Goal: Task Accomplishment & Management: Complete application form

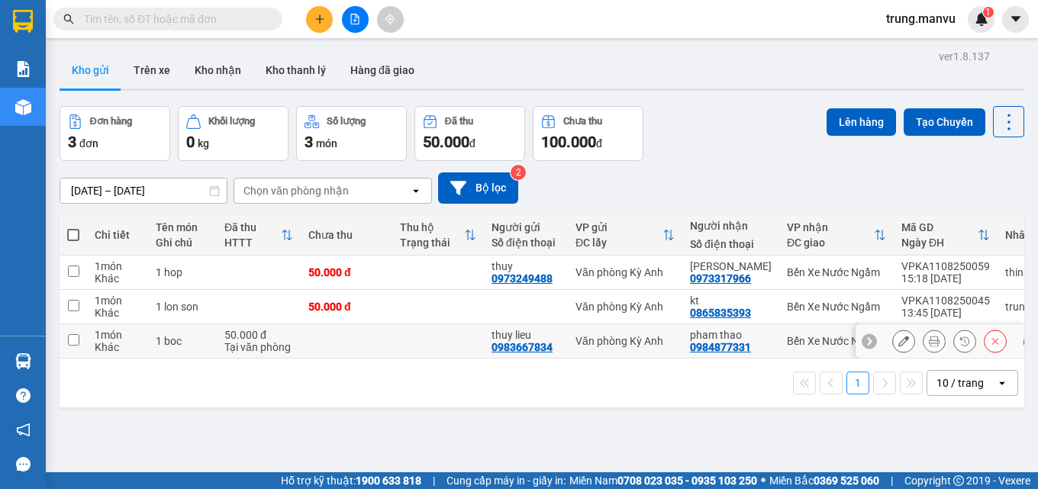
click at [708, 344] on div "0984877331" at bounding box center [720, 347] width 61 height 12
click at [633, 339] on div "Văn phòng Kỳ Anh" at bounding box center [624, 341] width 99 height 12
checkbox input "true"
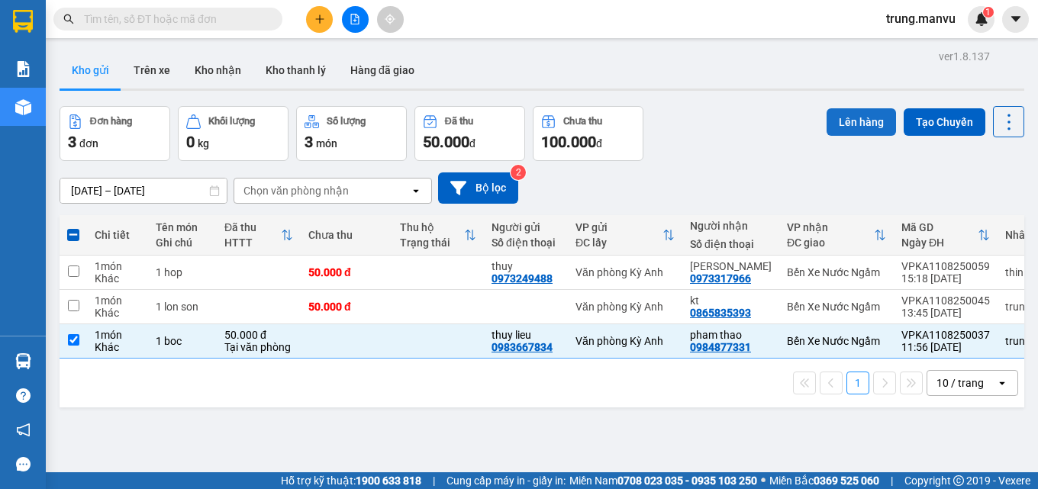
click at [840, 120] on button "Lên hàng" at bounding box center [860, 121] width 69 height 27
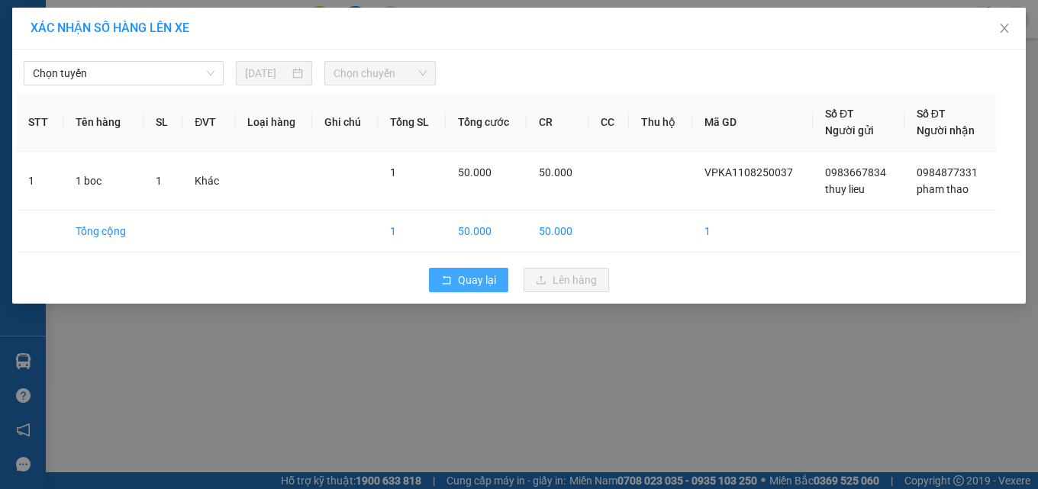
click at [442, 274] on button "Quay lại" at bounding box center [468, 280] width 79 height 24
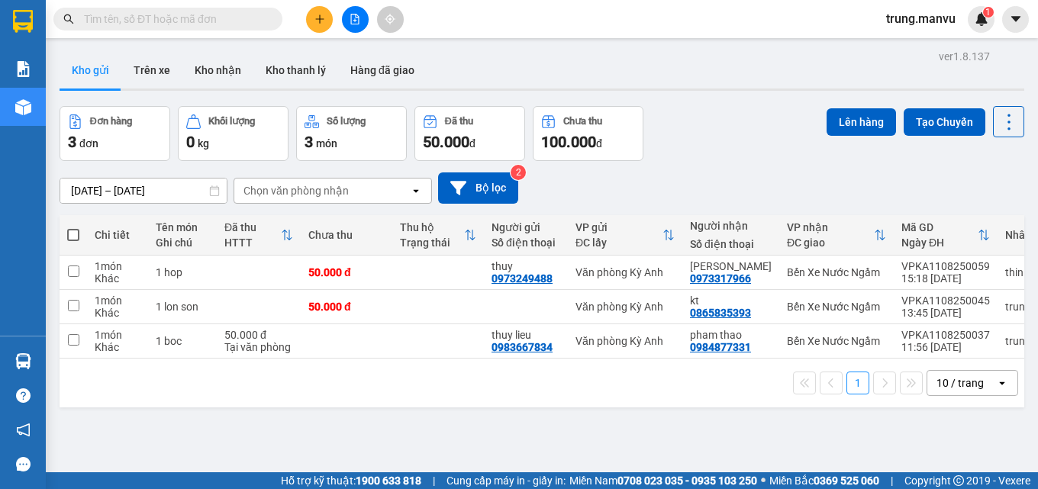
click at [198, 7] on div "Kết quả tìm kiếm ( 0 ) Bộ lọc Gửi 3 ngày gần nhất No Data" at bounding box center [149, 19] width 298 height 27
click at [195, 12] on input "text" at bounding box center [174, 19] width 180 height 17
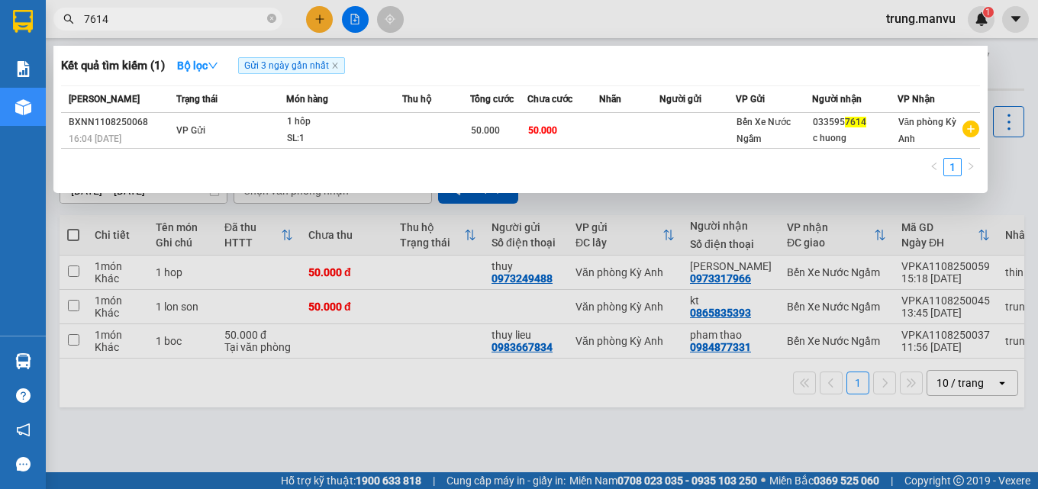
type input "7614"
click at [491, 413] on div at bounding box center [519, 244] width 1038 height 489
click at [170, 13] on input "7614" at bounding box center [174, 19] width 180 height 17
type input "0796"
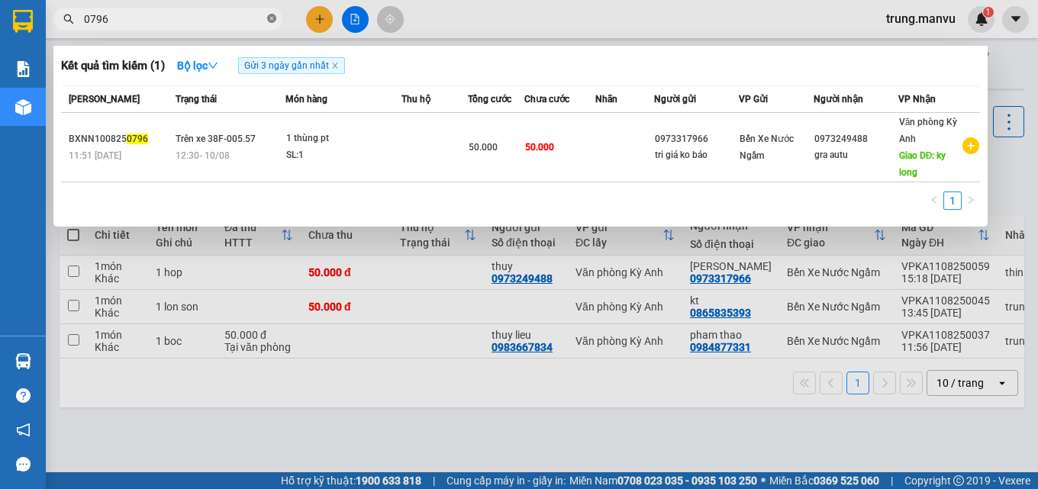
click at [272, 19] on icon "close-circle" at bounding box center [271, 18] width 9 height 9
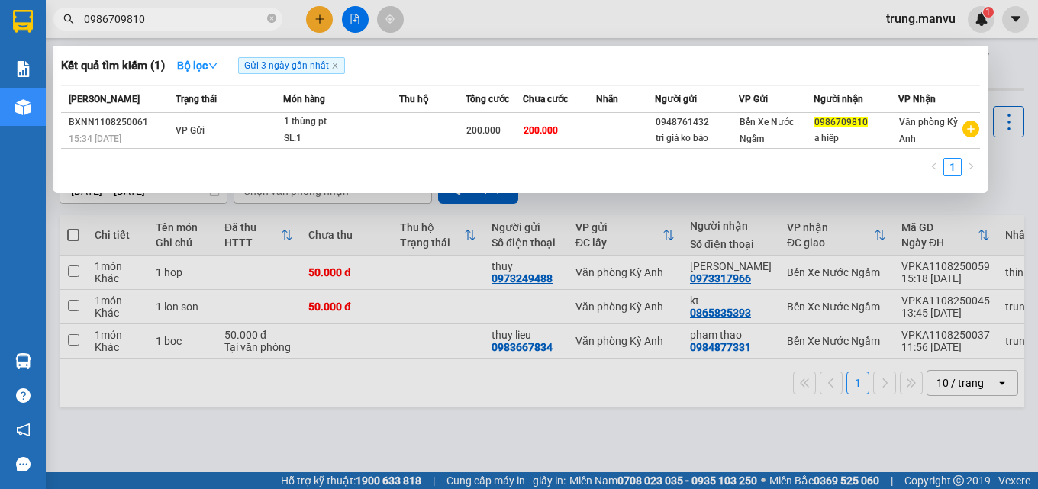
type input "0986709810"
click at [359, 19] on div at bounding box center [519, 244] width 1038 height 489
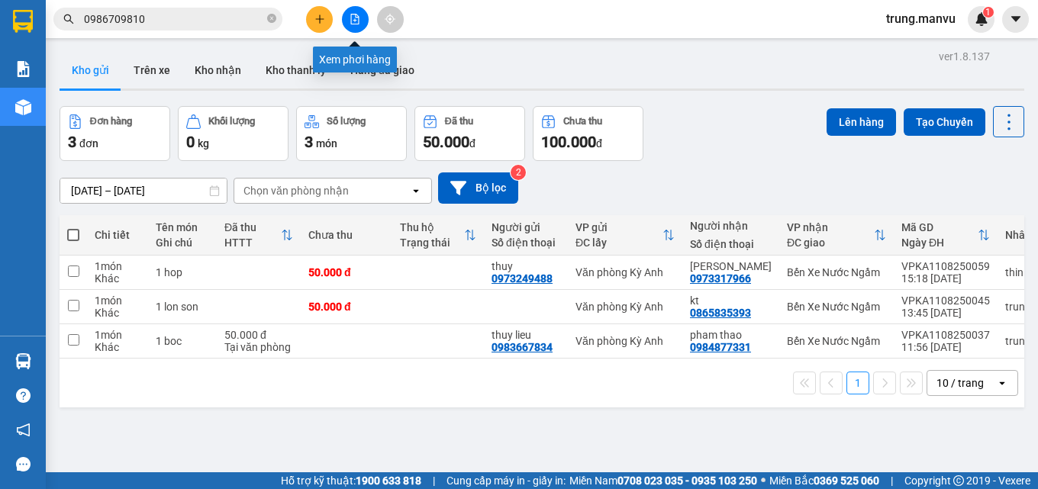
click at [352, 21] on icon "file-add" at bounding box center [354, 19] width 11 height 11
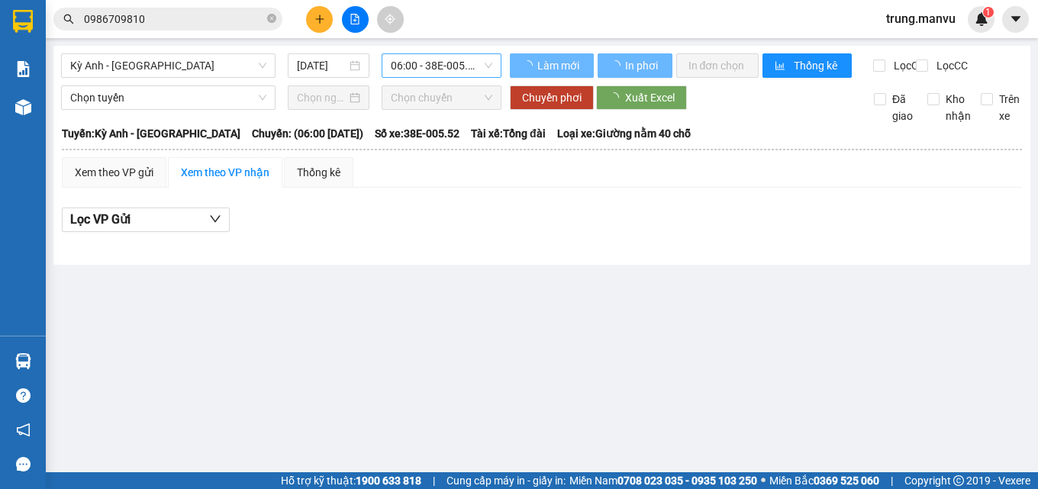
click at [413, 68] on span "06:00 - 38E-005.52" at bounding box center [441, 65] width 101 height 23
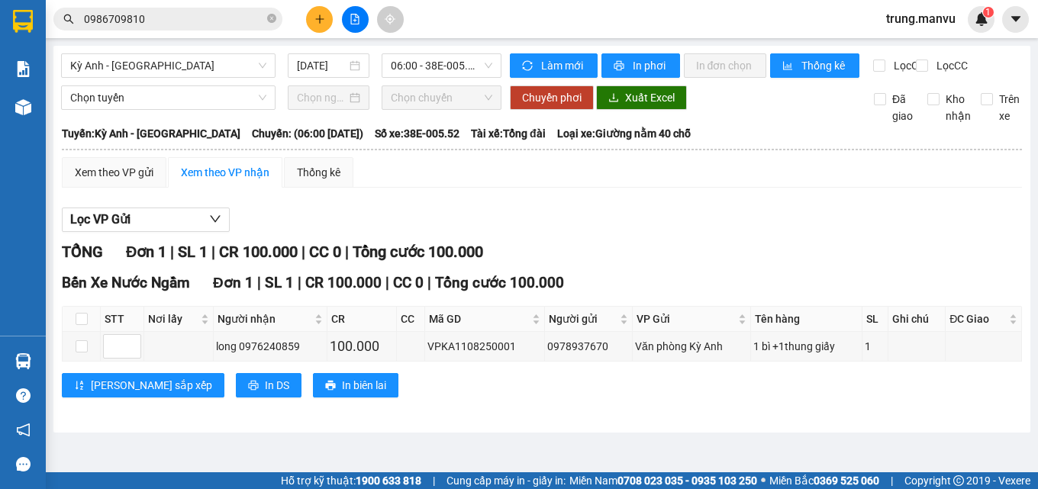
click at [211, 78] on div "Kỳ Anh - [GEOGRAPHIC_DATA] [DATE] 06:00 - 38E-005.52" at bounding box center [281, 65] width 441 height 24
drag, startPoint x: 195, startPoint y: 71, endPoint x: 185, endPoint y: 78, distance: 12.7
click at [191, 71] on span "Kỳ Anh - [GEOGRAPHIC_DATA]" at bounding box center [168, 65] width 196 height 23
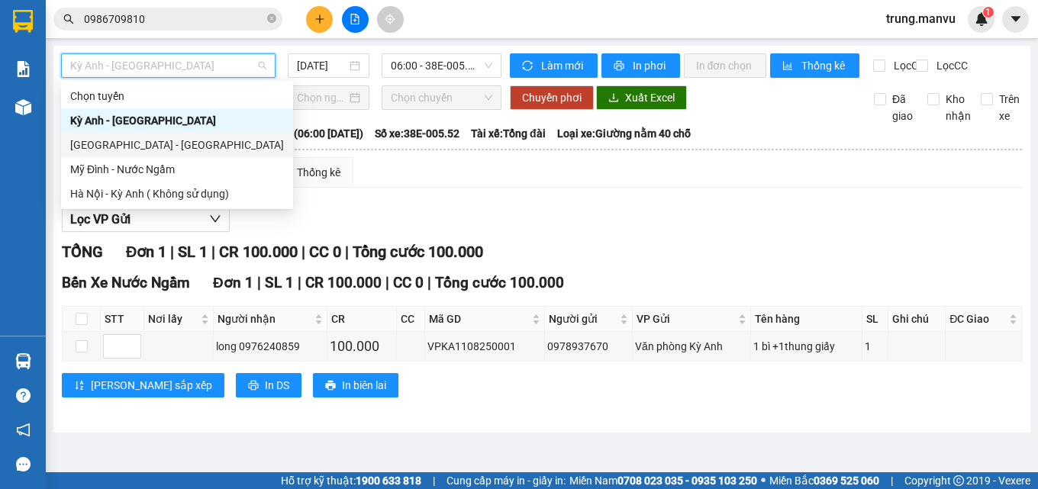
click at [116, 143] on div "[GEOGRAPHIC_DATA] - [GEOGRAPHIC_DATA]" at bounding box center [177, 145] width 214 height 17
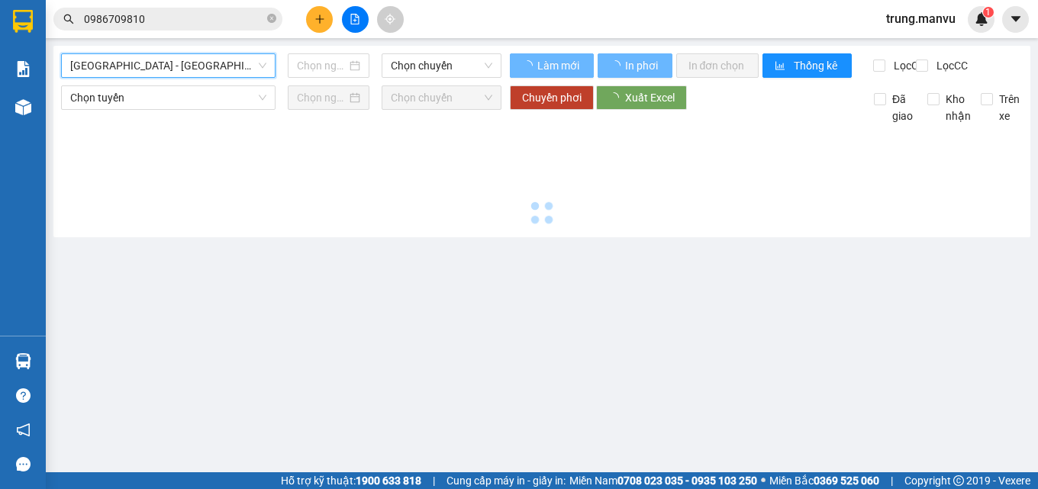
type input "[DATE]"
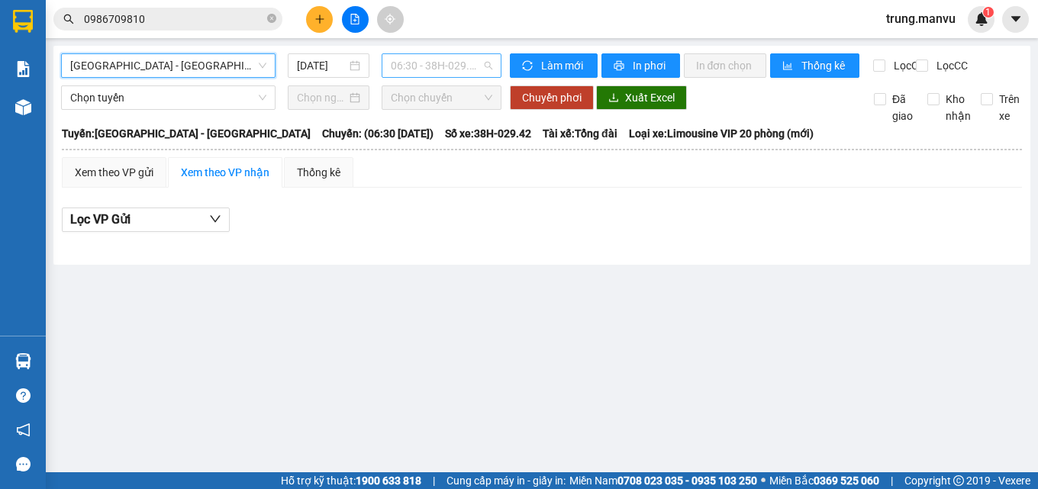
click at [440, 65] on span "06:30 - 38H-029.42" at bounding box center [441, 65] width 101 height 23
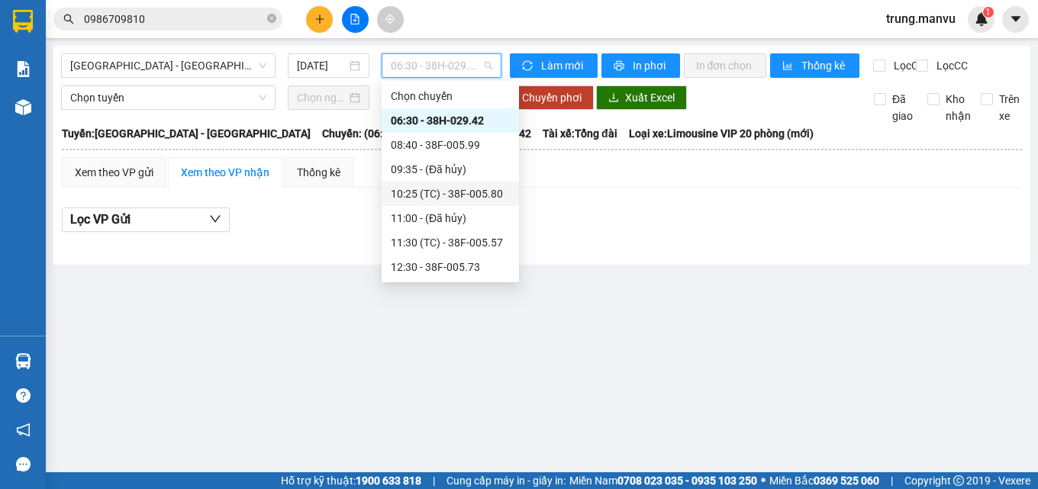
click at [465, 196] on div "10:25 (TC) - 38F-005.80" at bounding box center [450, 193] width 119 height 17
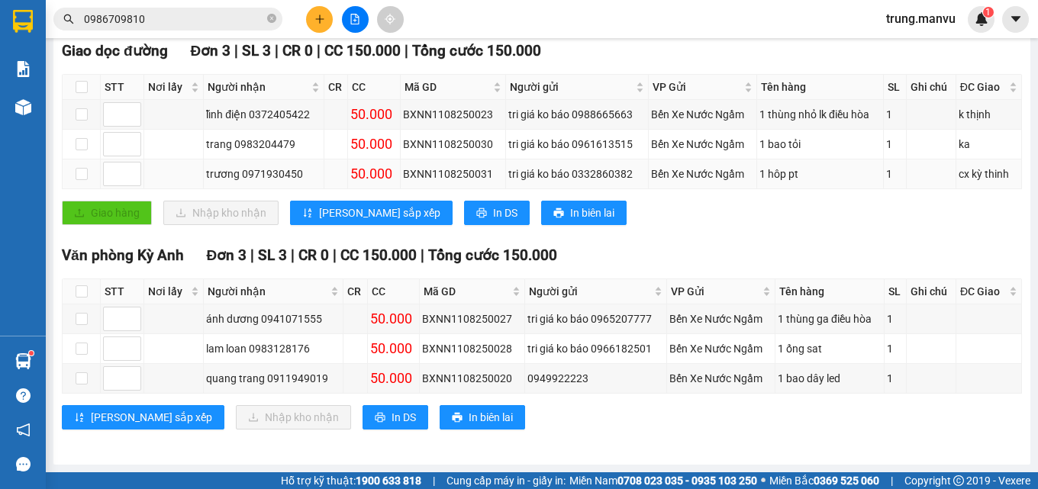
scroll to position [16, 0]
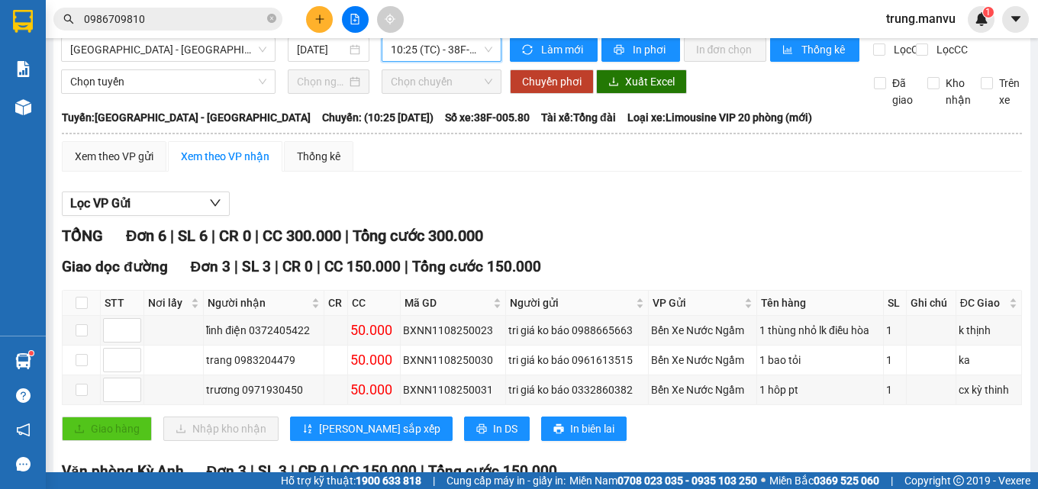
click at [208, 8] on span "0986709810" at bounding box center [167, 19] width 229 height 23
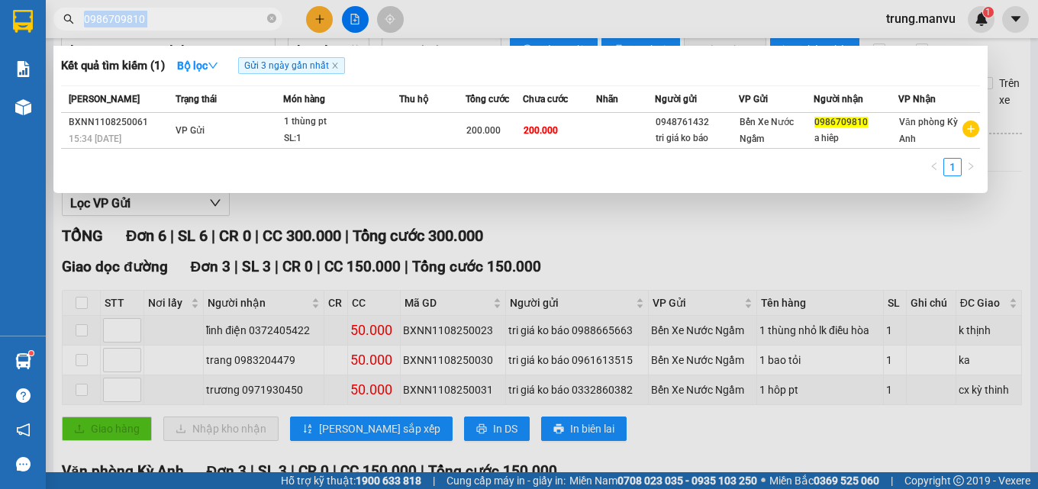
click at [208, 10] on span "0986709810" at bounding box center [167, 19] width 229 height 23
click at [581, 246] on div at bounding box center [519, 244] width 1038 height 489
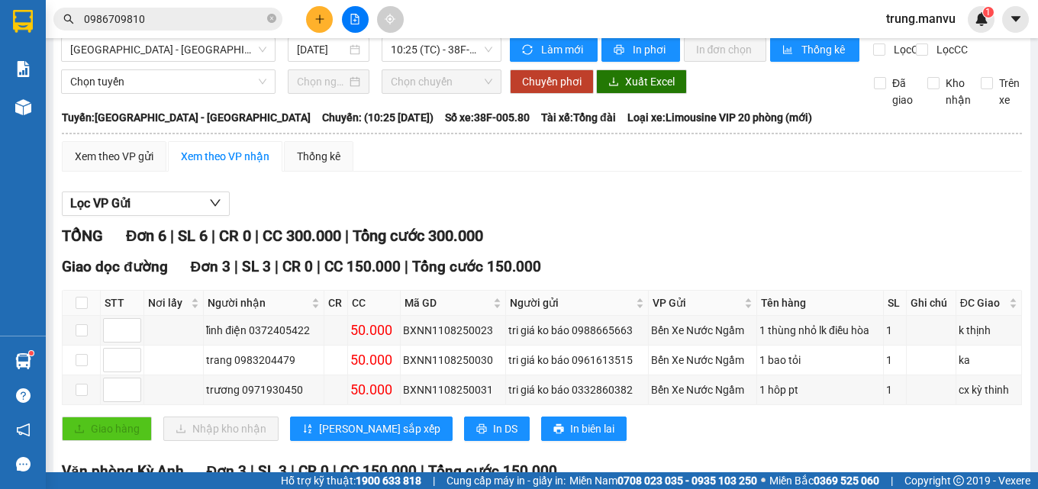
scroll to position [0, 0]
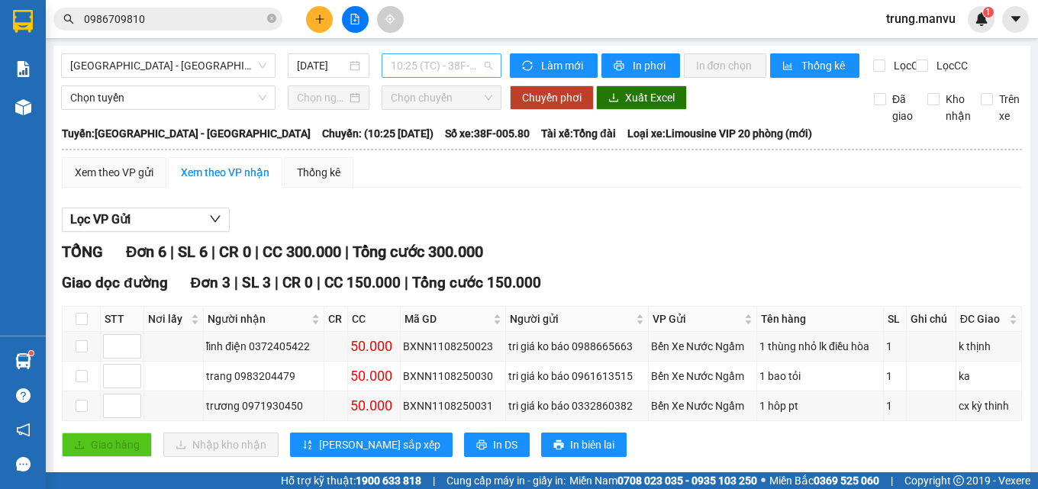
click at [413, 63] on span "10:25 (TC) - 38F-005.80" at bounding box center [441, 65] width 101 height 23
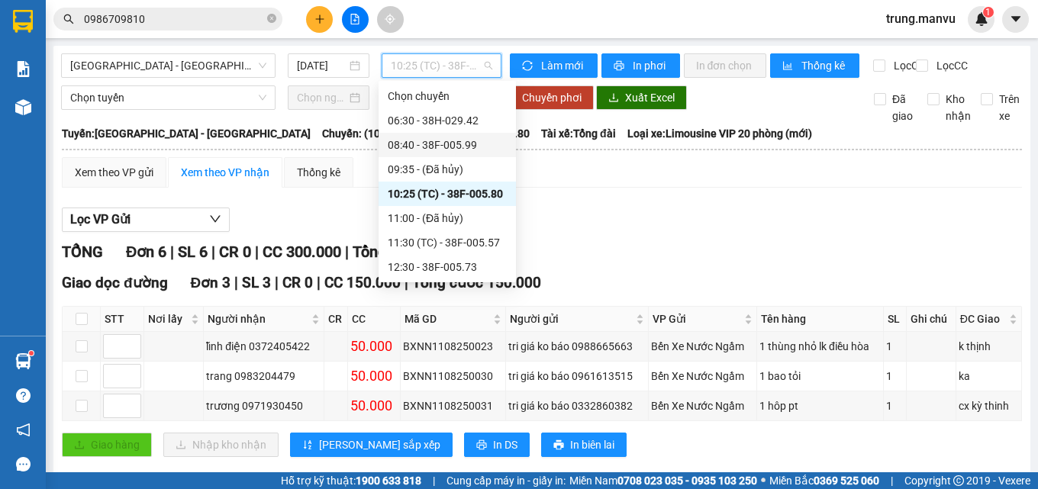
click at [468, 147] on div "08:40 - 38F-005.99" at bounding box center [447, 145] width 119 height 17
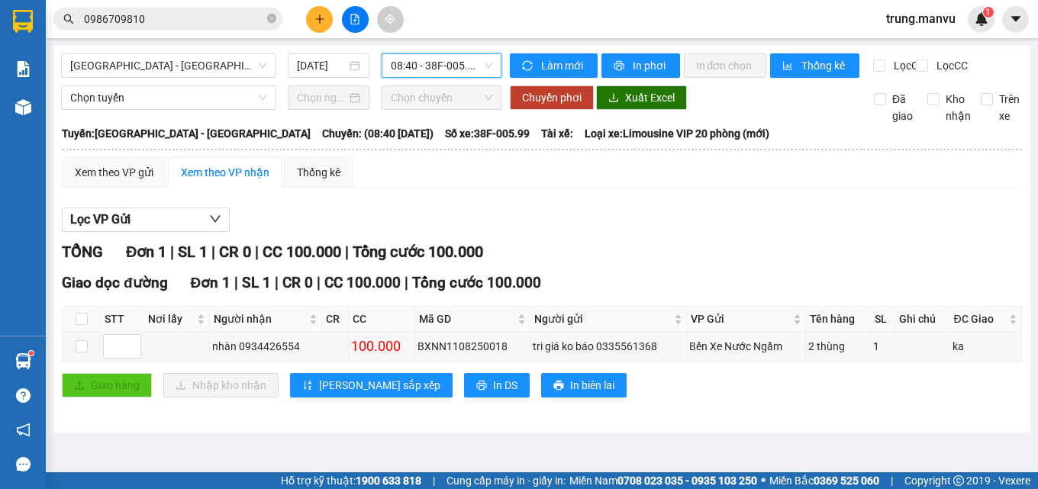
click at [150, 18] on input "0986709810" at bounding box center [174, 19] width 180 height 17
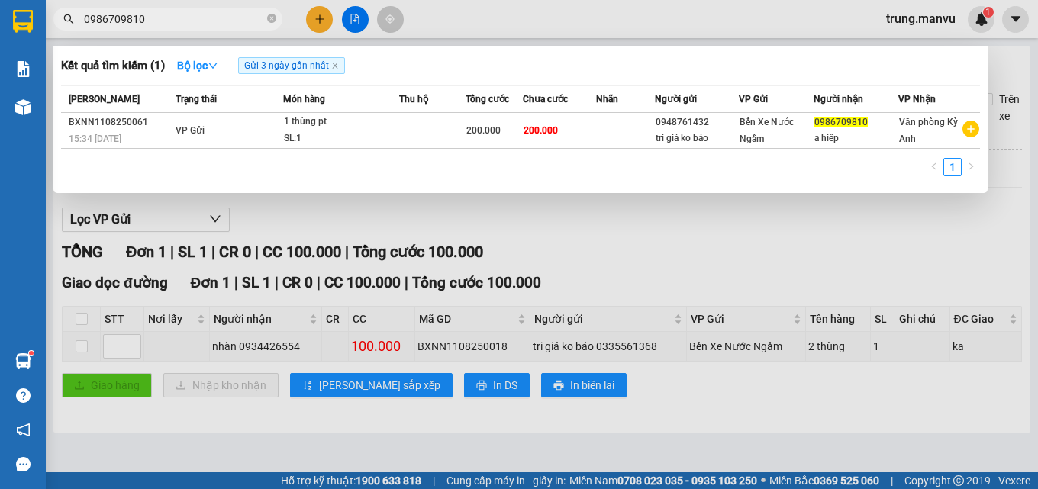
click at [150, 16] on input "0986709810" at bounding box center [174, 19] width 180 height 17
click at [272, 16] on icon "close-circle" at bounding box center [271, 18] width 9 height 9
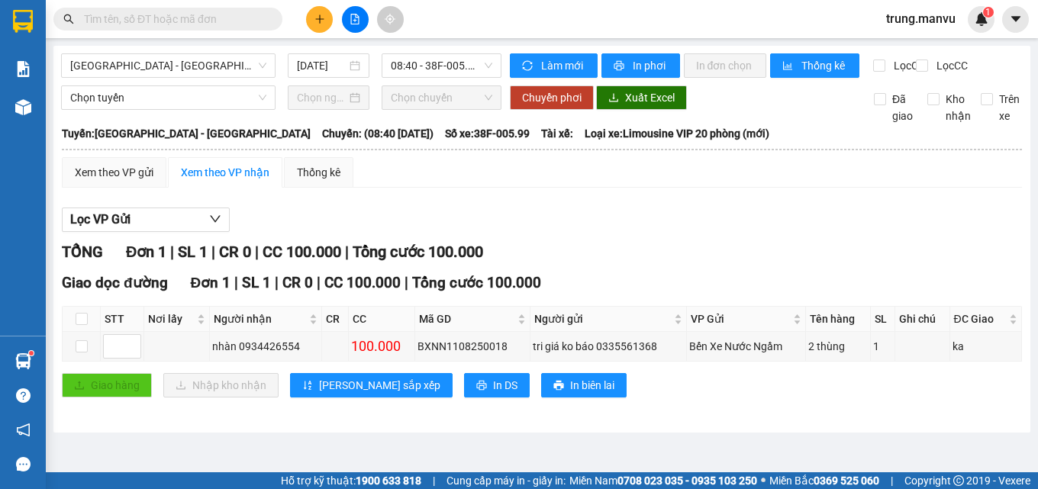
click at [313, 12] on button at bounding box center [319, 19] width 27 height 27
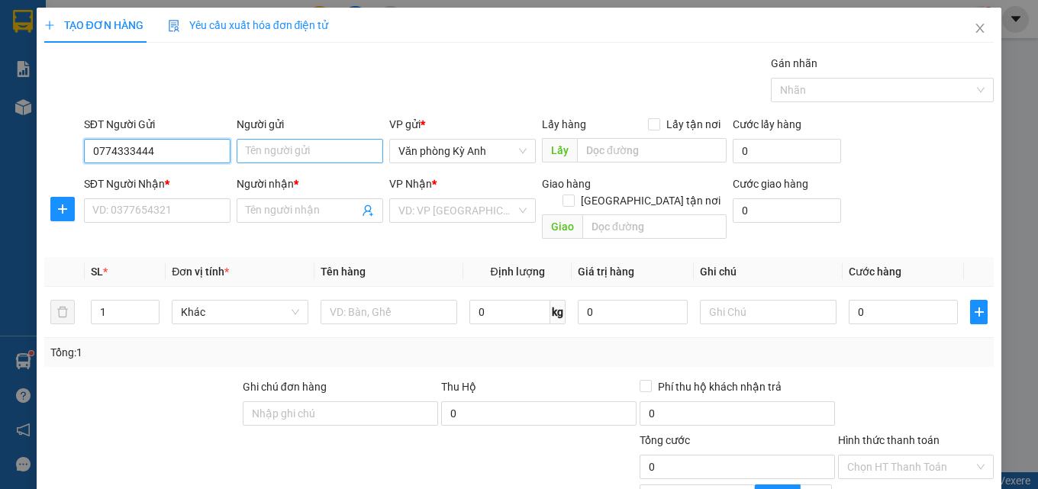
type input "0774333444"
click at [294, 154] on input "Người gửi" at bounding box center [309, 151] width 146 height 24
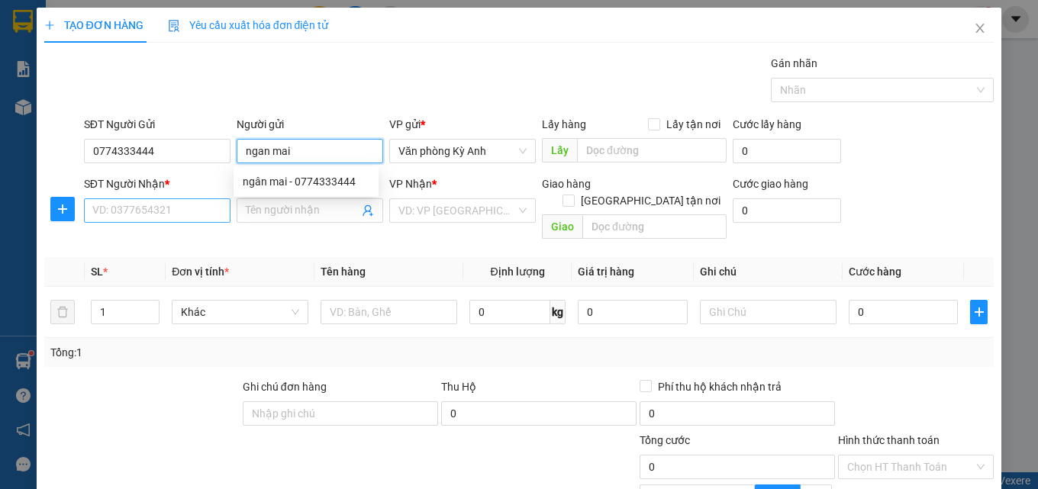
type input "ngan mai"
click at [175, 215] on input "SĐT Người Nhận *" at bounding box center [157, 210] width 146 height 24
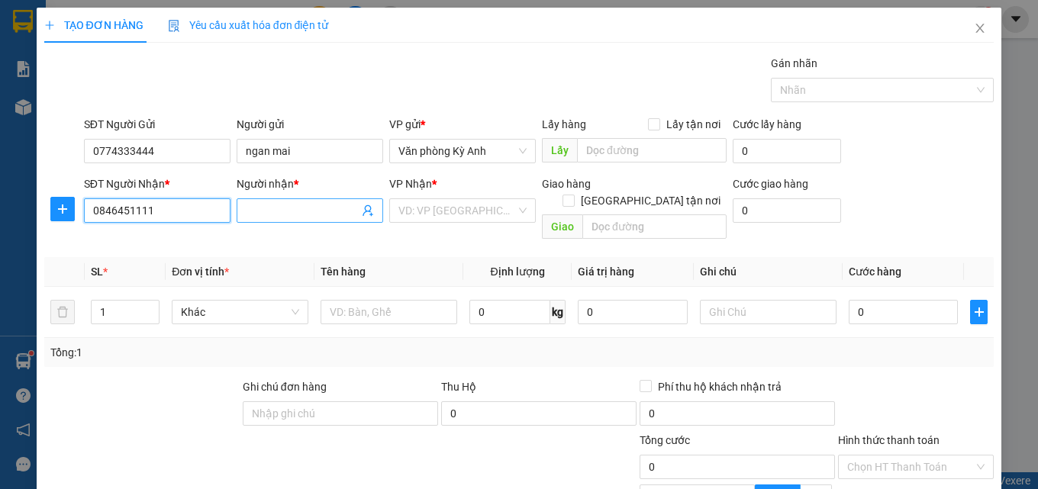
type input "0846451111"
click at [269, 203] on input "Người nhận *" at bounding box center [302, 210] width 113 height 17
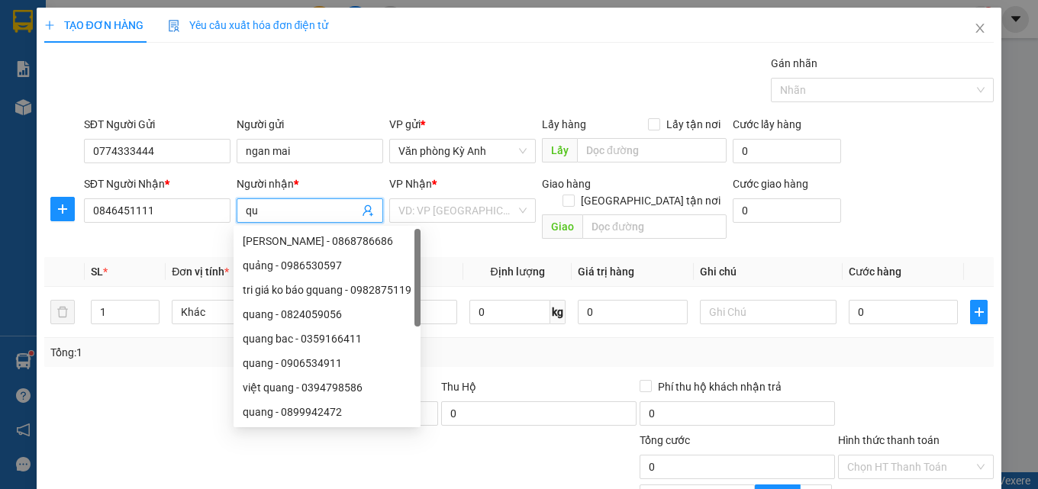
type input "q"
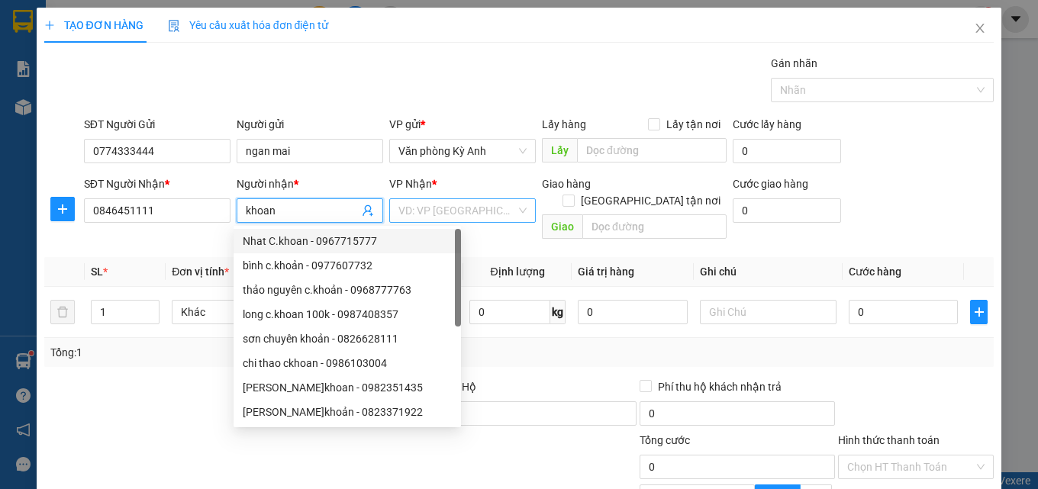
type input "khoan"
click at [463, 202] on input "search" at bounding box center [456, 210] width 117 height 23
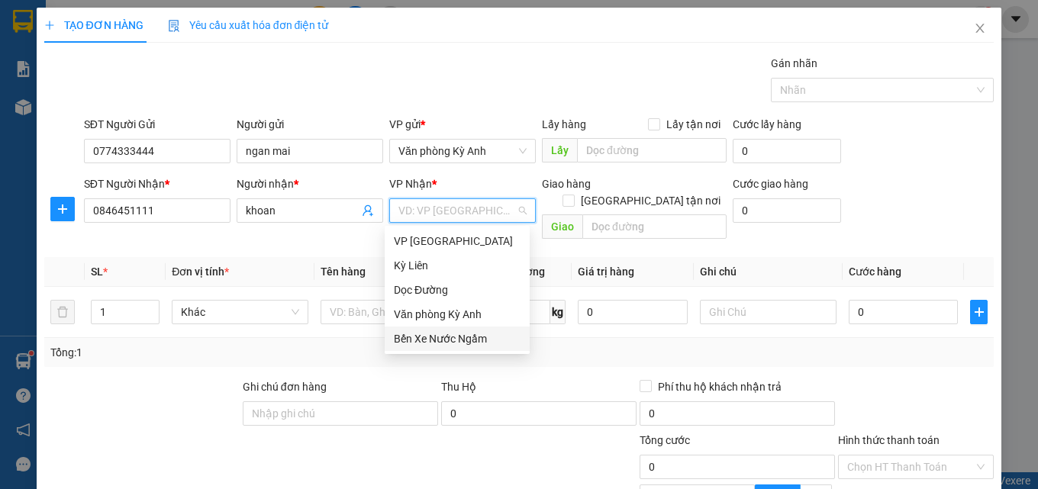
click at [467, 332] on div "Bến Xe Nước Ngầm" at bounding box center [457, 338] width 127 height 17
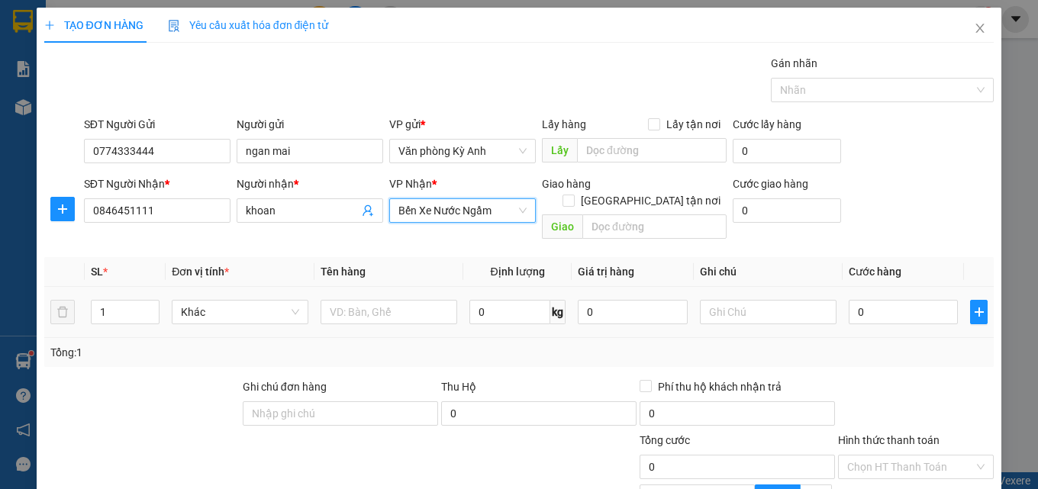
click at [390, 308] on div at bounding box center [388, 312] width 137 height 31
click at [390, 300] on input "text" at bounding box center [388, 312] width 137 height 24
click at [471, 209] on span "Bến Xe Nước Ngầm" at bounding box center [462, 210] width 128 height 23
type input "1 hop"
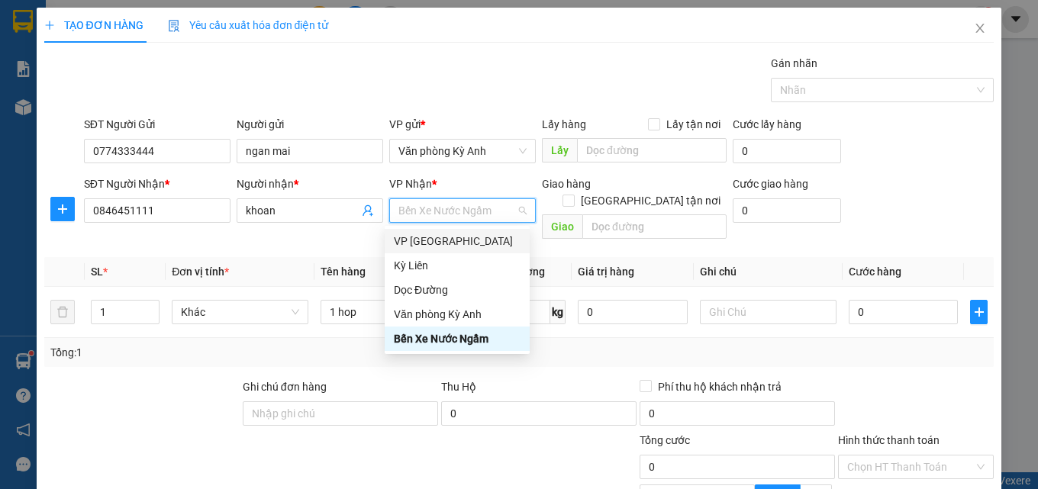
click at [448, 240] on div "VP [GEOGRAPHIC_DATA]" at bounding box center [457, 241] width 127 height 17
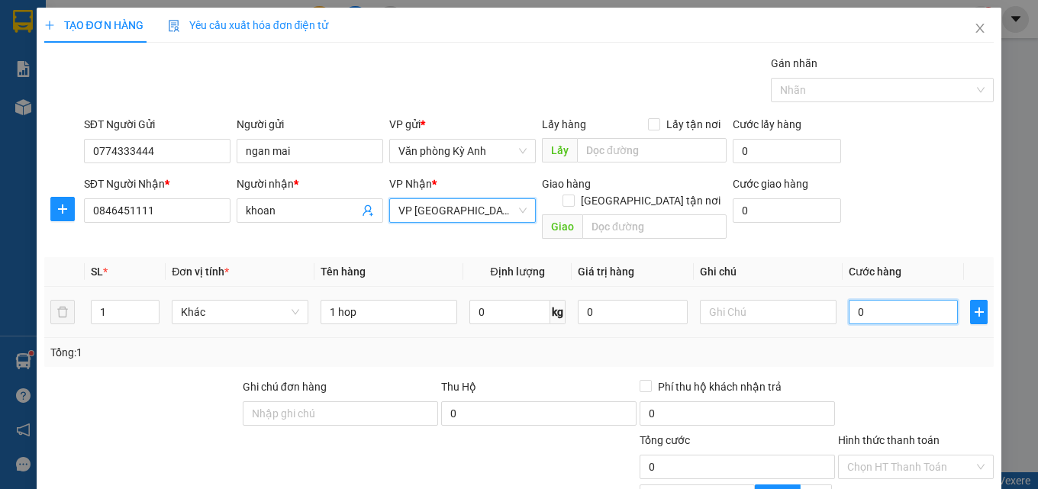
click at [874, 302] on input "0" at bounding box center [903, 312] width 110 height 24
drag, startPoint x: 860, startPoint y: 291, endPoint x: 835, endPoint y: 293, distance: 24.5
click at [842, 293] on td "0" at bounding box center [903, 312] width 122 height 51
type input "5"
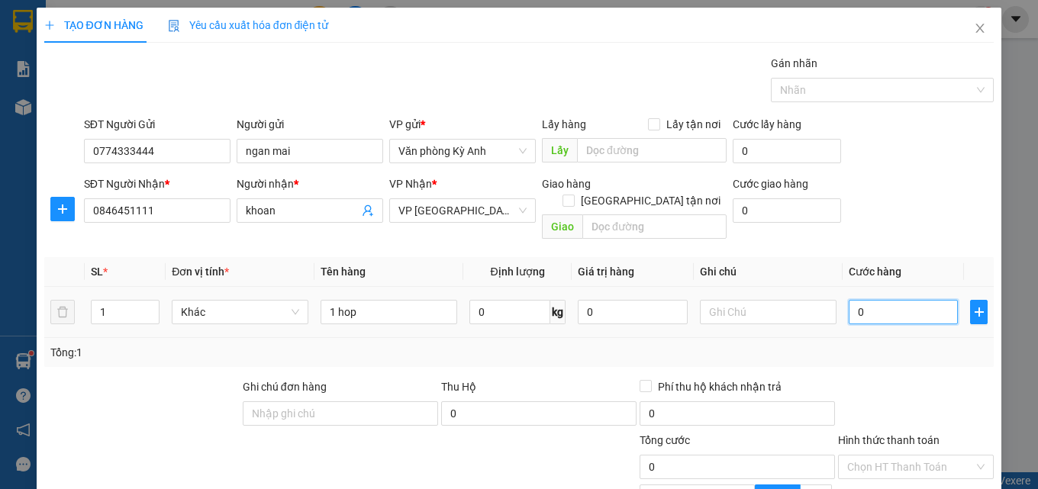
type input "5"
type input "50"
type input "500"
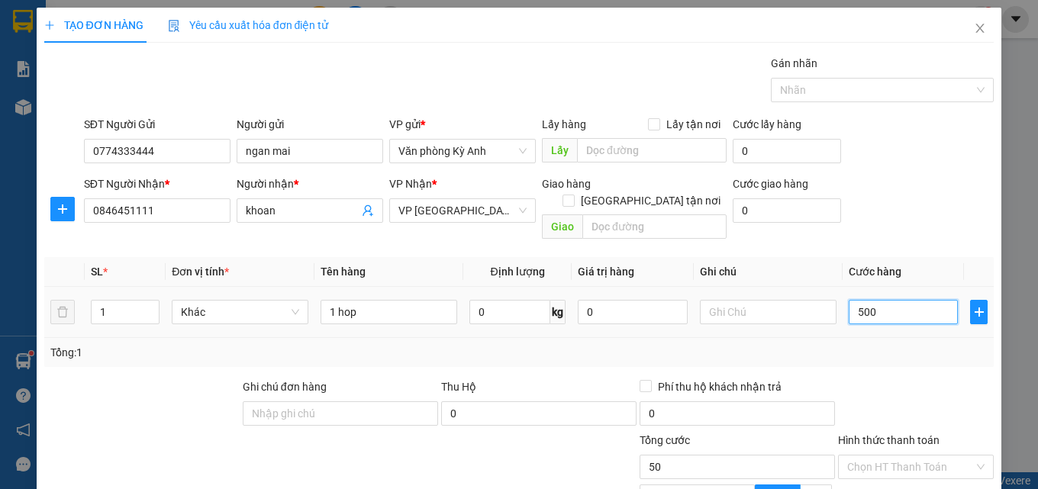
type input "500"
type input "5.000"
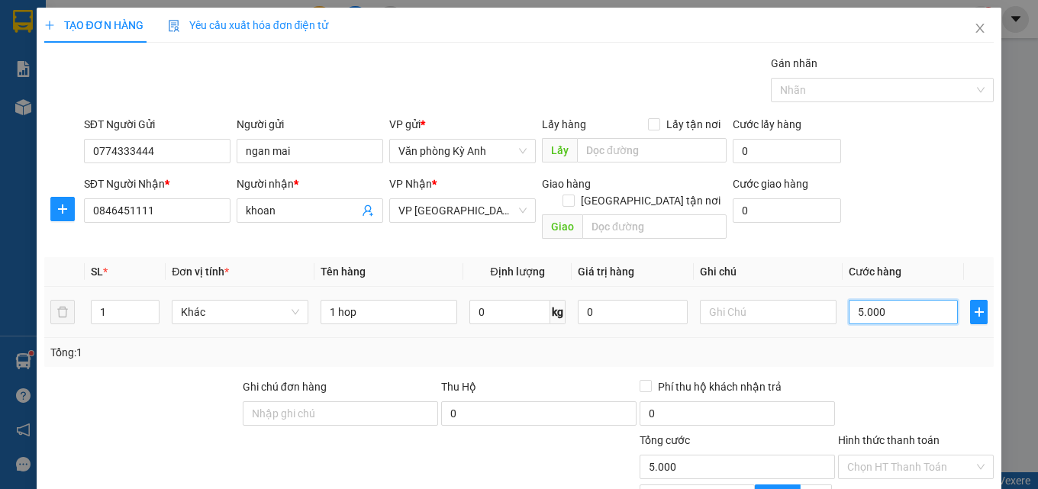
type input "50.000"
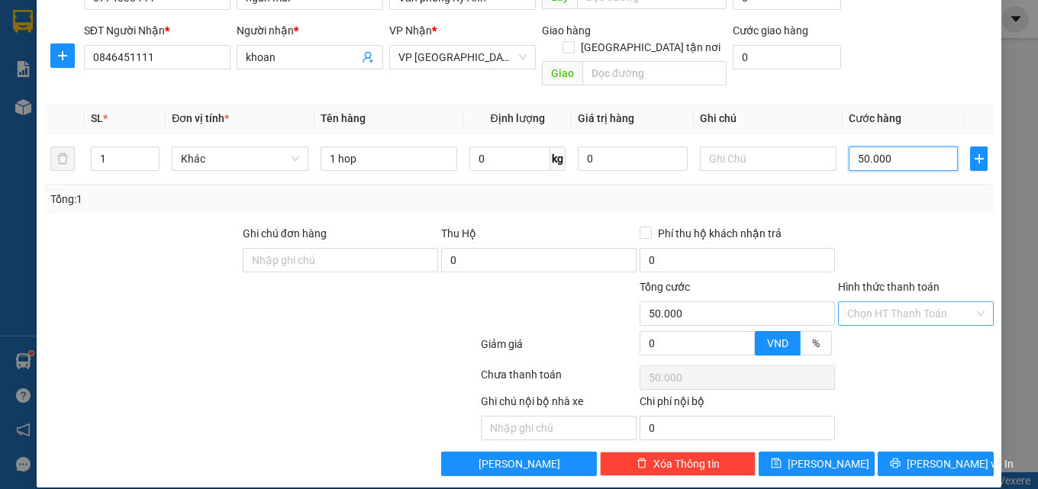
type input "50.000"
click at [880, 302] on input "Hình thức thanh toán" at bounding box center [910, 313] width 127 height 23
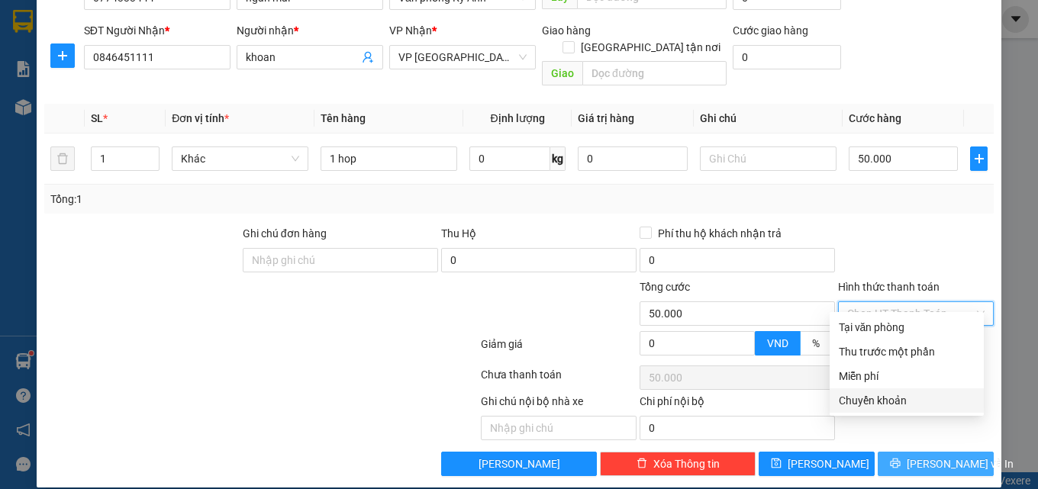
click at [900, 459] on icon "printer" at bounding box center [895, 464] width 10 height 10
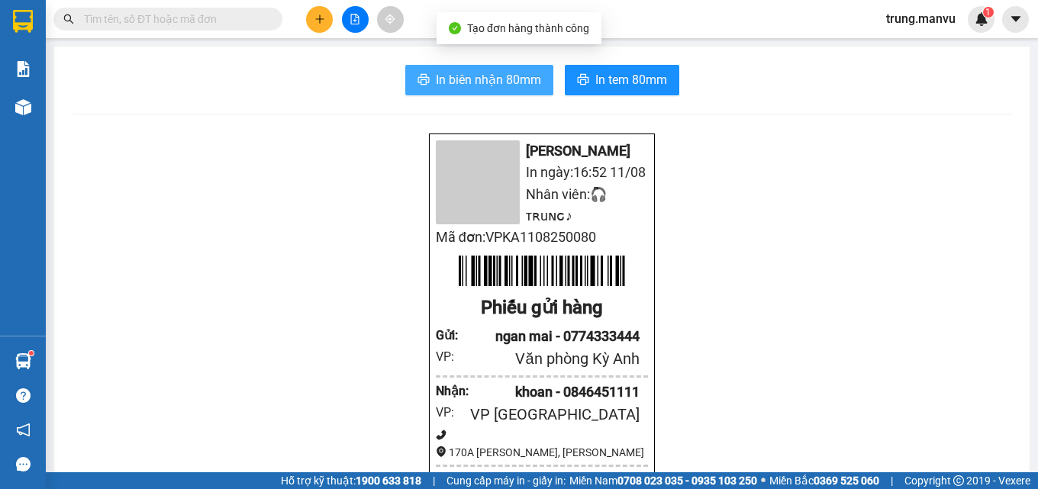
click at [496, 79] on span "In biên nhận 80mm" at bounding box center [488, 79] width 105 height 19
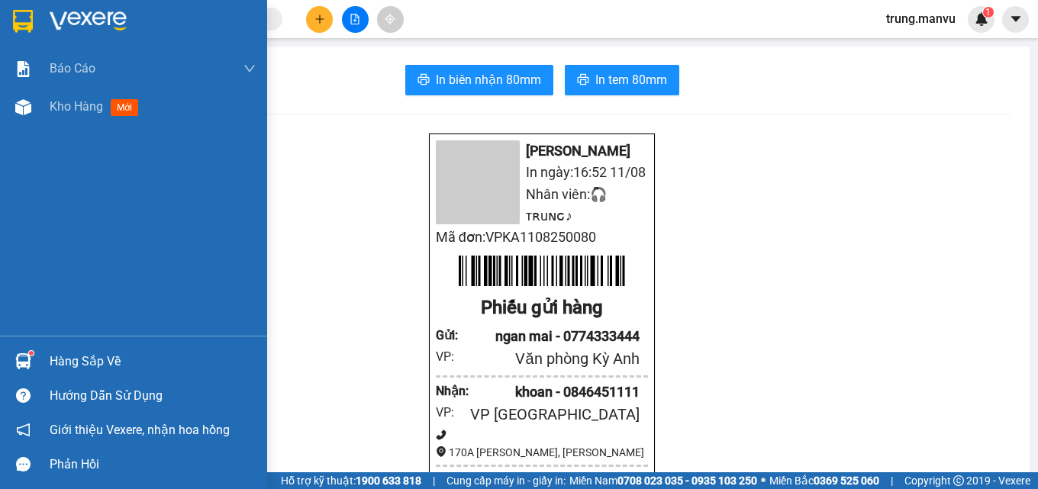
click at [35, 31] on div at bounding box center [23, 21] width 27 height 27
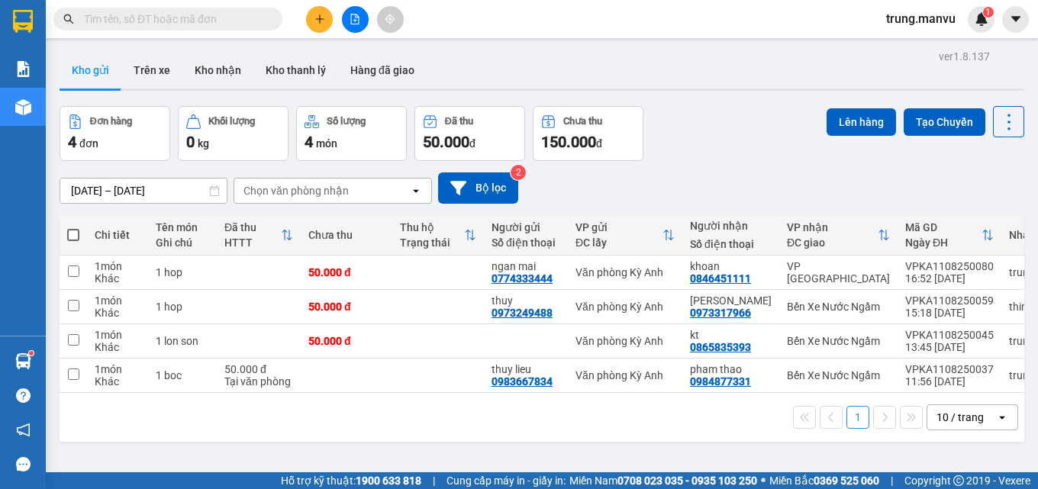
click at [354, 26] on button at bounding box center [355, 19] width 27 height 27
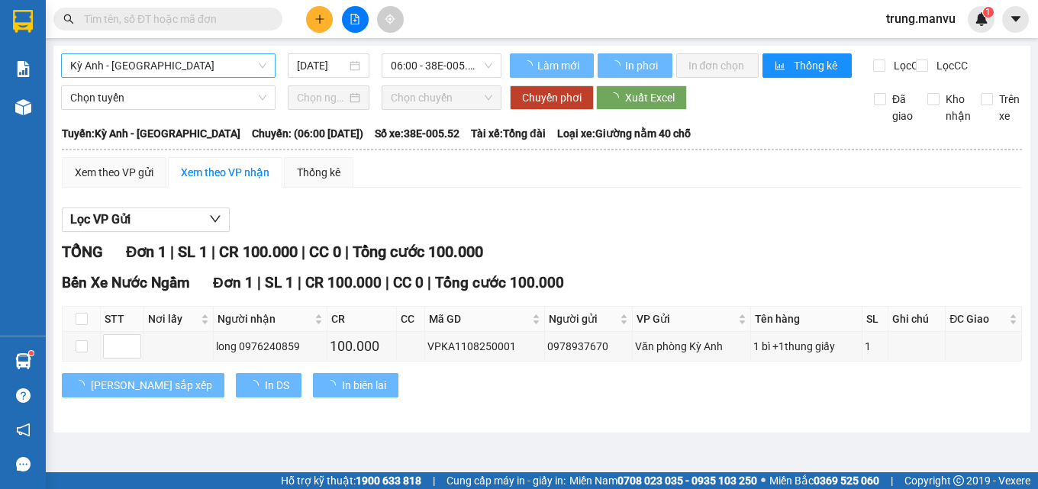
click at [156, 64] on span "Kỳ Anh - [GEOGRAPHIC_DATA]" at bounding box center [168, 65] width 196 height 23
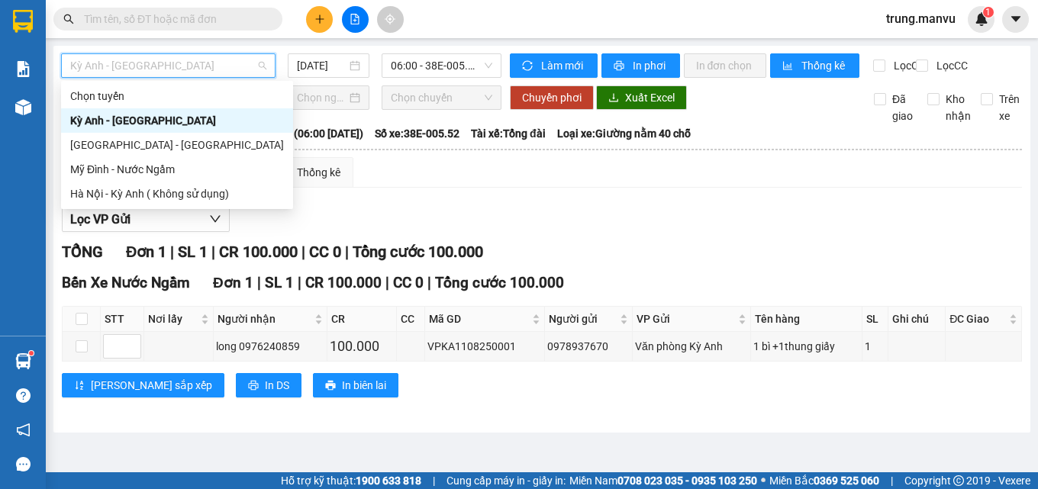
click at [159, 118] on div "Kỳ Anh - [GEOGRAPHIC_DATA]" at bounding box center [177, 120] width 214 height 17
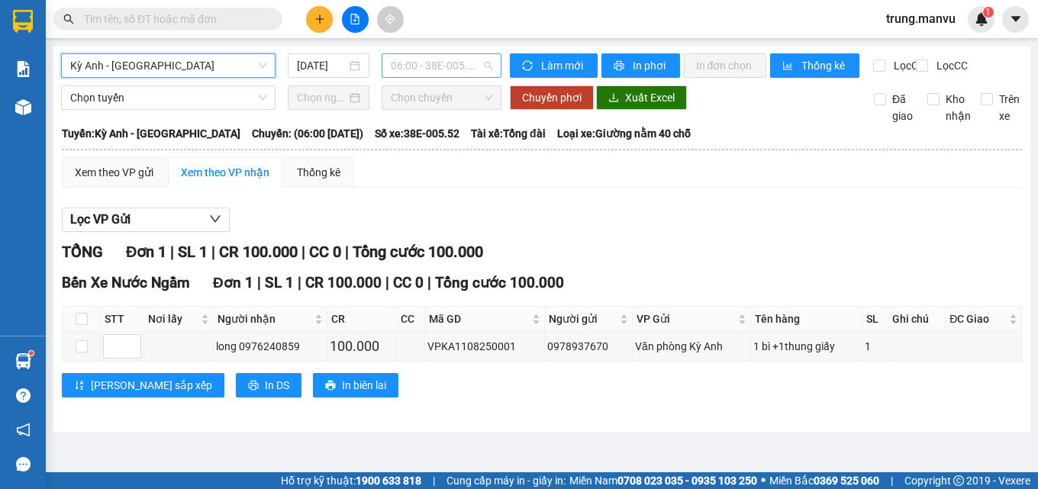
click at [457, 56] on span "06:00 - 38E-005.52" at bounding box center [441, 65] width 101 height 23
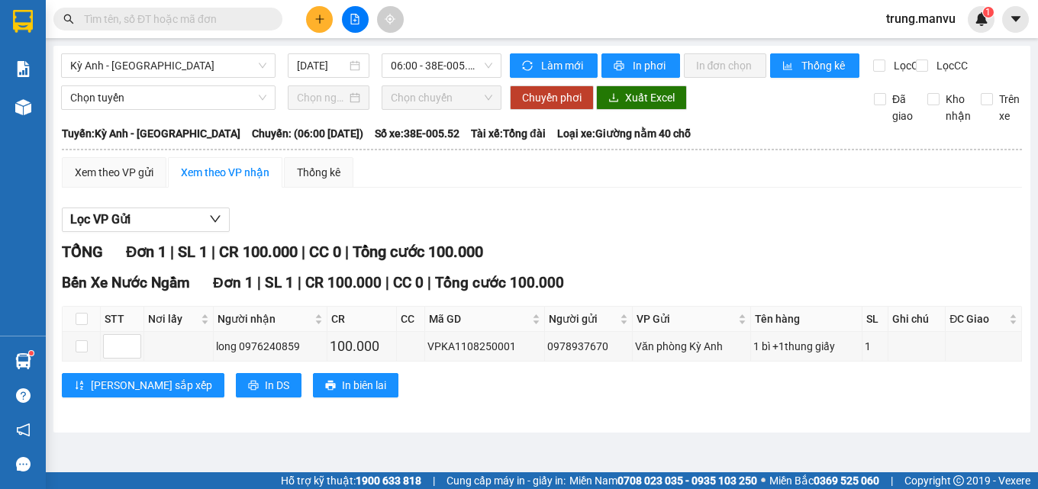
click at [714, 180] on div "Xem theo VP gửi Xem theo VP nhận Thống kê" at bounding box center [542, 172] width 960 height 31
click at [433, 69] on span "06:00 - 38E-005.52" at bounding box center [441, 65] width 101 height 23
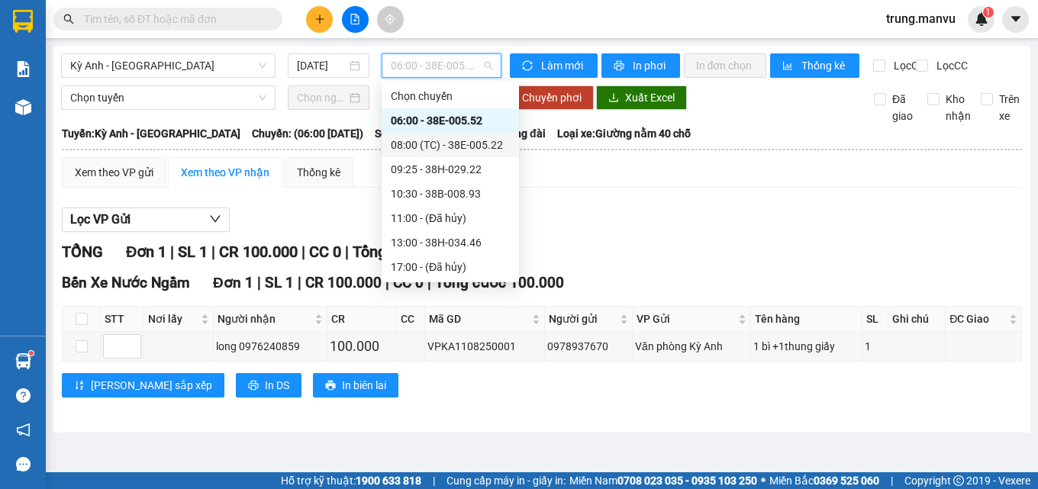
click at [462, 146] on div "08:00 (TC) - 38E-005.22" at bounding box center [450, 145] width 119 height 17
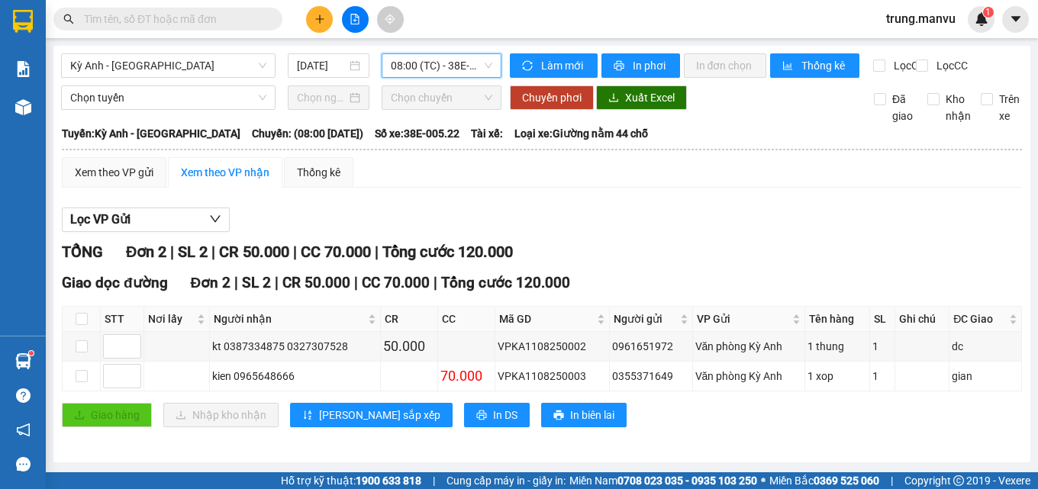
click at [438, 76] on span "08:00 (TC) - 38E-005.22" at bounding box center [441, 65] width 101 height 23
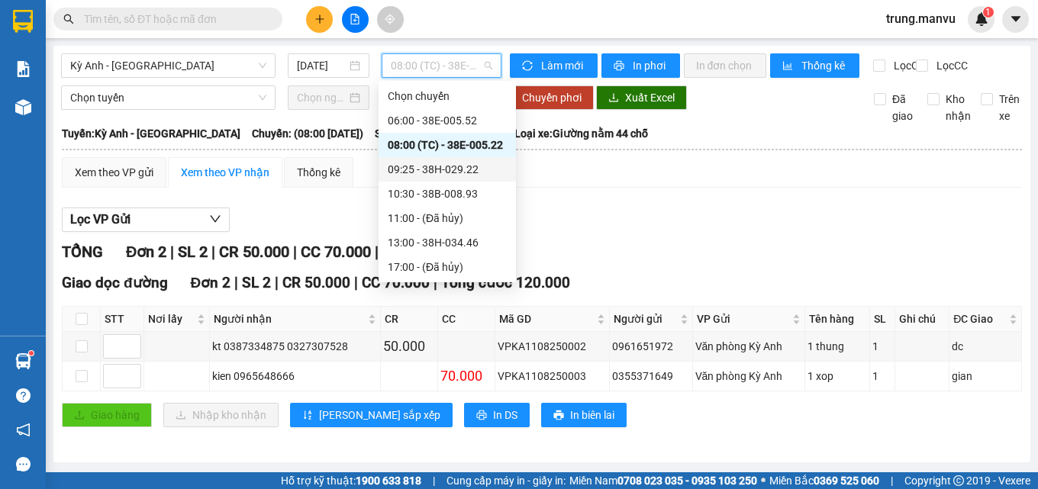
click at [473, 172] on div "09:25 - 38H-029.22" at bounding box center [447, 169] width 119 height 17
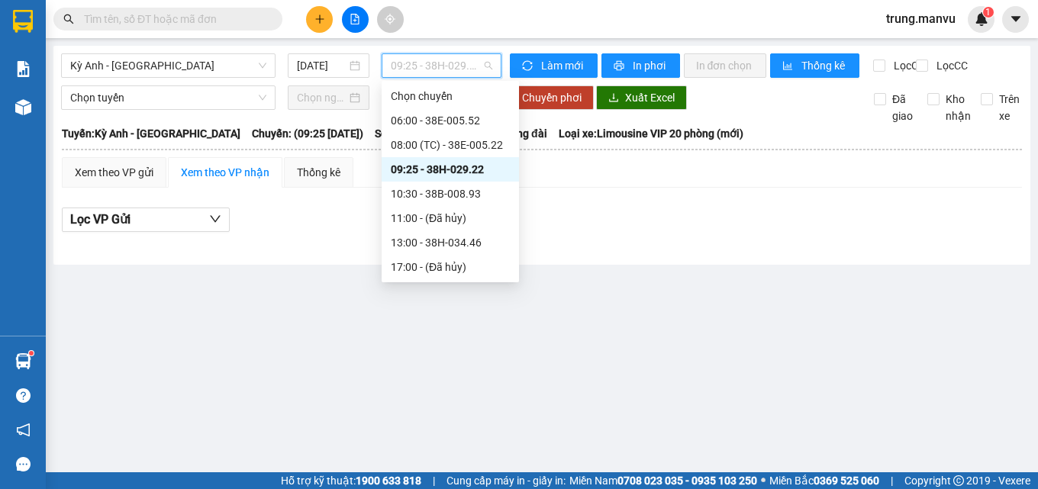
click at [458, 76] on span "09:25 - 38H-029.22" at bounding box center [441, 65] width 101 height 23
click at [462, 198] on div "10:30 - 38B-008.93" at bounding box center [450, 193] width 119 height 17
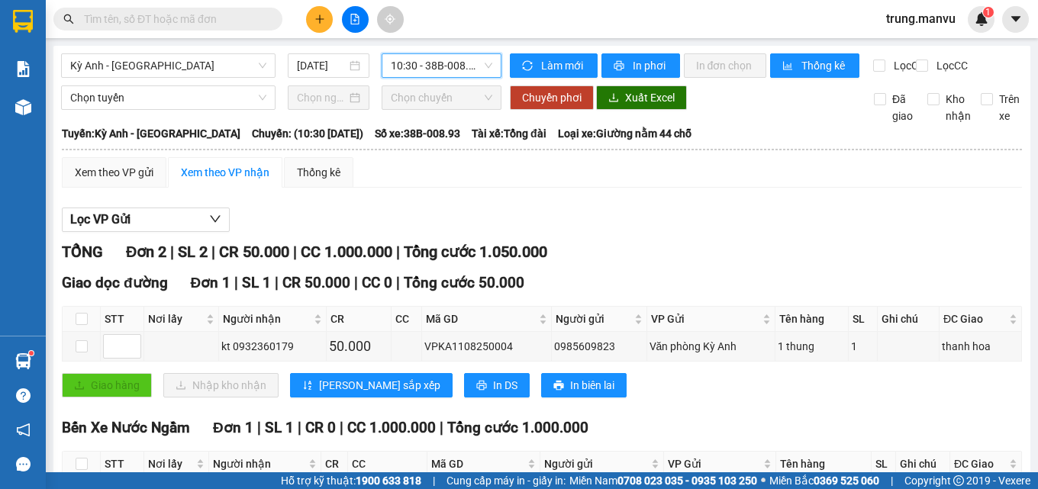
click at [442, 75] on span "10:30 - 38B-008.93" at bounding box center [441, 65] width 101 height 23
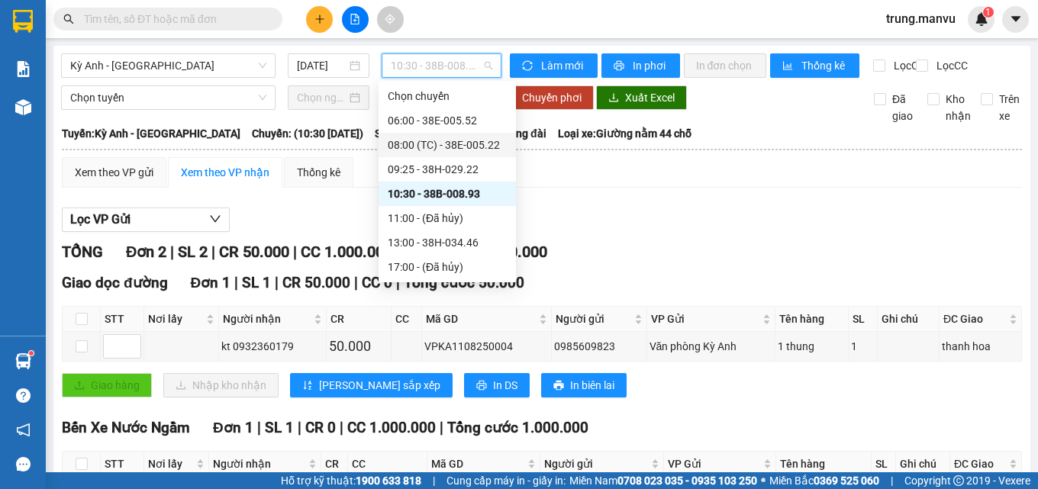
click at [621, 214] on div "Lọc VP Gửi TỔNG Đơn 2 | SL 2 | CR 50.000 | CC 1.000.000 | Tổng cước 1.050.000 …" at bounding box center [542, 381] width 960 height 362
